Goal: Obtain resource: Obtain resource

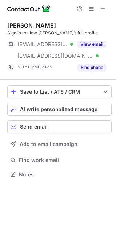
scroll to position [169, 116]
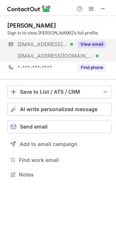
click at [103, 43] on button "View email" at bounding box center [91, 44] width 29 height 7
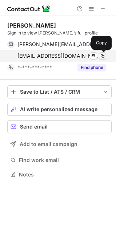
click at [104, 57] on span at bounding box center [103, 56] width 6 height 6
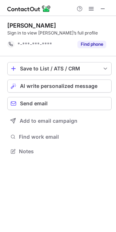
scroll to position [146, 116]
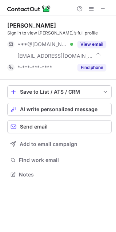
scroll to position [169, 116]
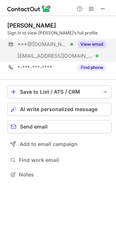
click at [94, 43] on button "View email" at bounding box center [91, 44] width 29 height 7
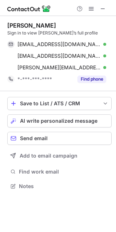
scroll to position [181, 116]
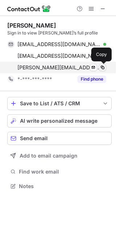
click at [99, 66] on button at bounding box center [102, 67] width 7 height 7
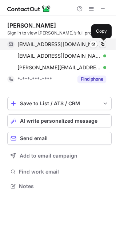
click at [104, 44] on span at bounding box center [103, 44] width 6 height 6
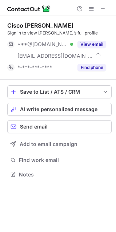
scroll to position [169, 116]
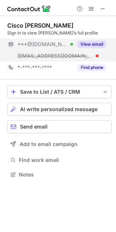
click at [94, 44] on button "View email" at bounding box center [91, 44] width 29 height 7
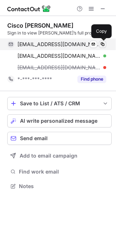
click at [101, 44] on span at bounding box center [103, 44] width 6 height 6
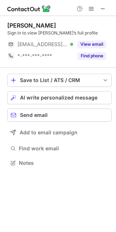
scroll to position [158, 116]
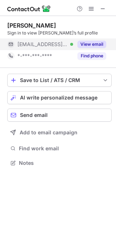
click at [92, 44] on button "View email" at bounding box center [91, 44] width 29 height 7
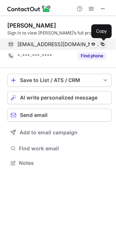
click at [102, 45] on span at bounding box center [103, 44] width 6 height 6
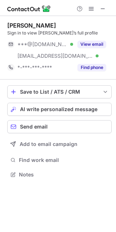
scroll to position [169, 116]
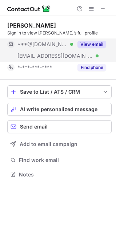
click at [93, 42] on button "View email" at bounding box center [91, 44] width 29 height 7
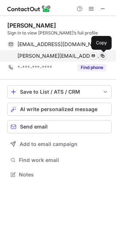
click at [103, 56] on span at bounding box center [103, 56] width 6 height 6
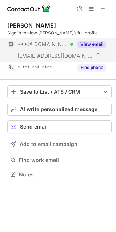
scroll to position [169, 116]
click at [90, 42] on button "View email" at bounding box center [91, 44] width 29 height 7
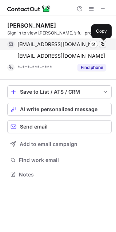
click at [101, 46] on span at bounding box center [103, 44] width 6 height 6
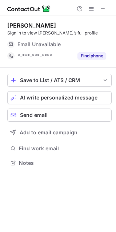
scroll to position [158, 116]
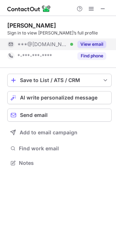
click at [89, 42] on button "View email" at bounding box center [91, 44] width 29 height 7
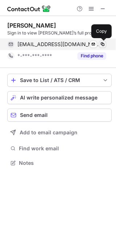
click at [101, 45] on span at bounding box center [103, 44] width 6 height 6
